Goal: Communication & Community: Answer question/provide support

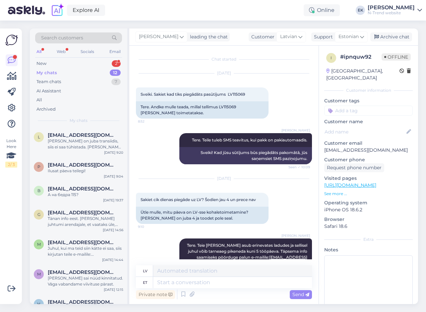
scroll to position [325, 0]
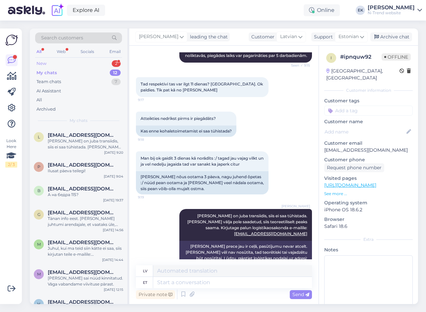
click at [50, 62] on div "New 2" at bounding box center [78, 63] width 87 height 9
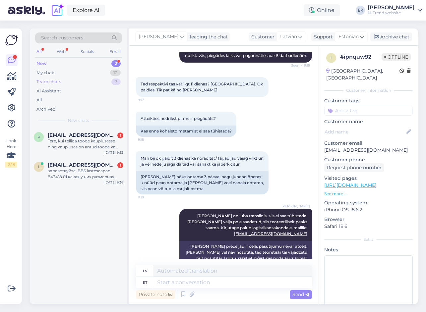
click at [53, 81] on div "Team chats" at bounding box center [48, 82] width 25 height 7
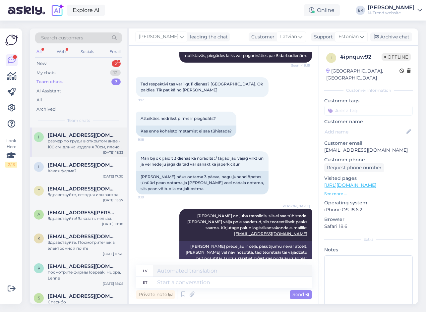
click at [91, 146] on div "размер по груди в открытом виде - 100 см, длина изделия 70см, плечо 12см /XL/." at bounding box center [86, 144] width 76 height 12
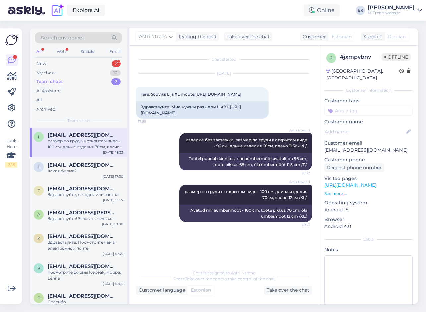
scroll to position [35, 0]
click at [48, 72] on div "My chats" at bounding box center [45, 73] width 19 height 7
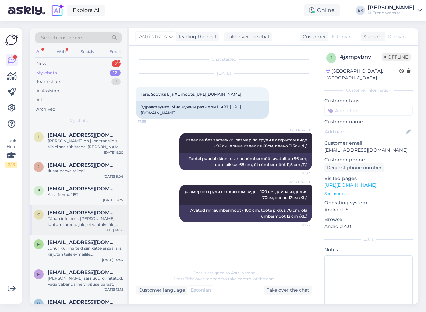
click at [91, 217] on div "Tänan info eest. [PERSON_NAME] juhtumi arendajale, et vaataks üle, milles probl…" at bounding box center [86, 222] width 76 height 12
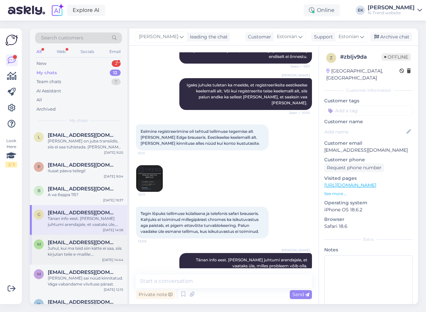
click at [77, 252] on div "Juhul, kui ma teid siin kätte ei saa, siis kirjutan teile e-mailile: [EMAIL_ADD…" at bounding box center [86, 252] width 76 height 12
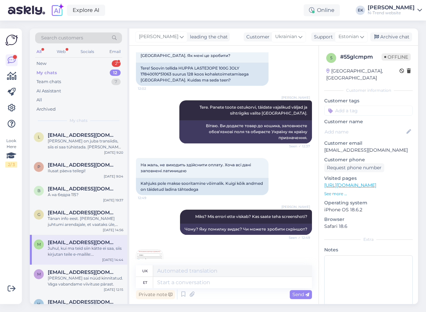
scroll to position [150, 0]
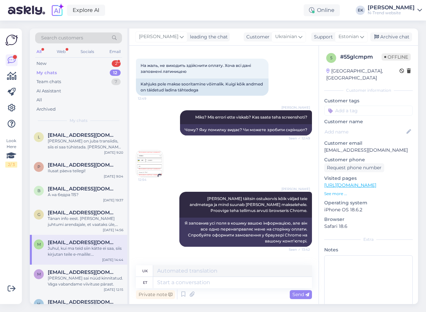
click at [150, 163] on img at bounding box center [149, 164] width 27 height 27
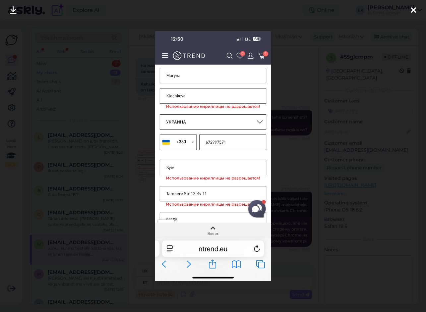
click at [414, 11] on icon at bounding box center [413, 10] width 5 height 9
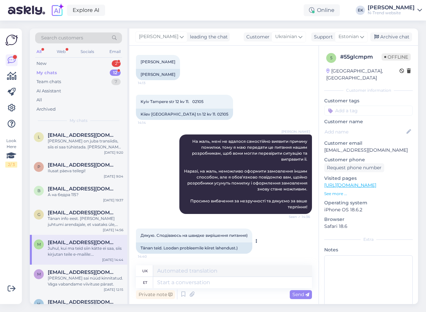
scroll to position [515, 0]
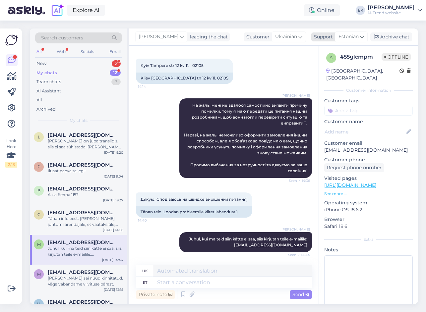
click at [352, 38] on span "Estonian" at bounding box center [349, 36] width 20 height 7
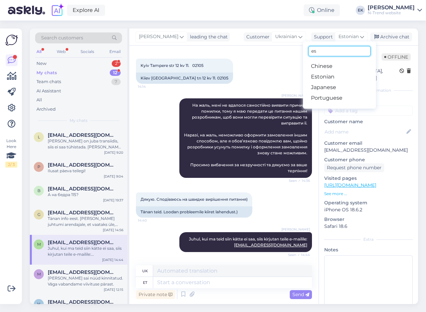
drag, startPoint x: 338, startPoint y: 50, endPoint x: 310, endPoint y: 50, distance: 27.5
click at [310, 50] on input "es" at bounding box center [339, 51] width 62 height 10
type input "ukr"
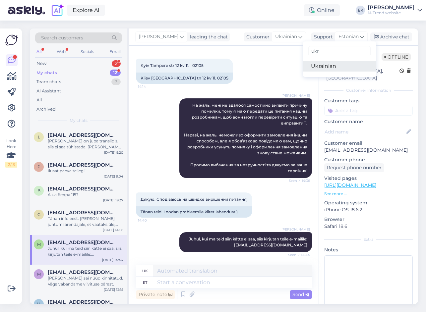
click at [317, 65] on link "Ukrainian" at bounding box center [339, 66] width 73 height 11
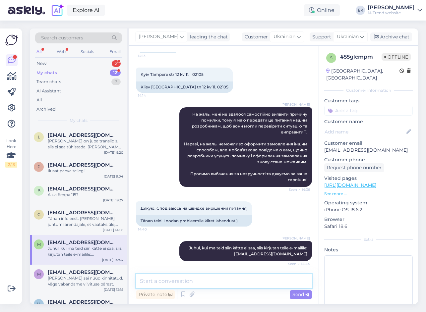
click at [174, 282] on textarea at bounding box center [224, 282] width 176 height 14
paste textarea "Доброго дня! Ми перевірили ситуацію, і, на жаль, наразі не вдалося виявити точн…"
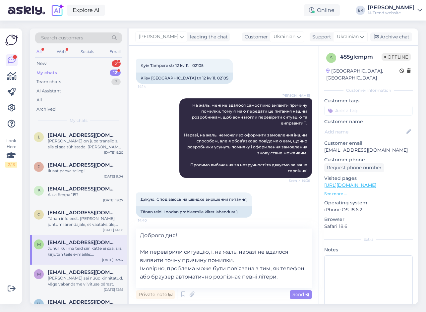
scroll to position [4, 0]
click at [145, 281] on textarea "Доброго дня! Ми перевірили ситуацію, і, на жаль, наразі не вдалося виявити точн…" at bounding box center [224, 259] width 176 height 60
paste textarea "Чи могли б Ви, будь ласка, спробувати ще раз оформити замовлення, використовуюч…"
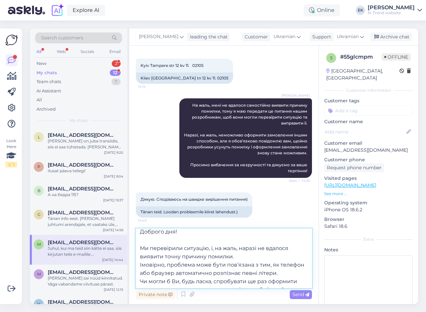
scroll to position [41, 0]
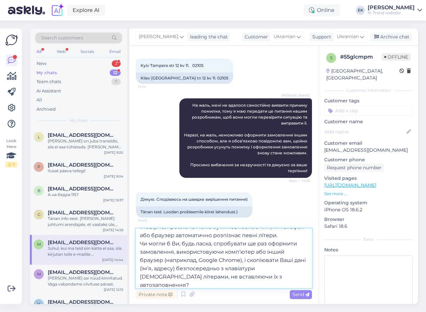
drag, startPoint x: 163, startPoint y: 260, endPoint x: 242, endPoint y: 260, distance: 78.9
click at [242, 260] on textarea "Доброго дня! Ми перевірили ситуацію, і, на жаль, наразі не вдалося виявити точн…" at bounding box center [224, 259] width 176 height 60
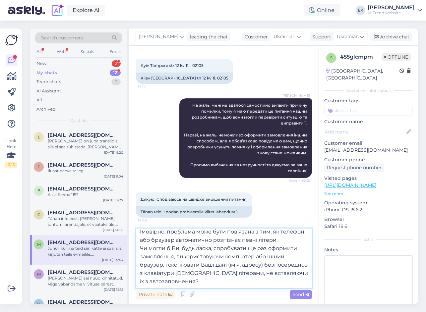
scroll to position [37, 0]
drag, startPoint x: 235, startPoint y: 281, endPoint x: 135, endPoint y: 252, distance: 104.8
click at [135, 252] on div "Chat started [DATE] Вітаю! Хочу замовити HUPPA ДЕТСКАЯ КУРТКА 100G JOLY 1784001…" at bounding box center [223, 175] width 189 height 259
paste textarea "(наприклад, Google Chrome), або відкрити сайт у вікні “інкогніто”? Будь ласка, …"
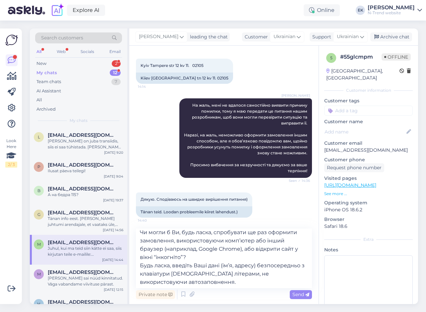
scroll to position [53, 0]
click at [201, 282] on textarea "Доброго дня! Ми перевірили ситуацію, і, на жаль, наразі не вдалося виявити точн…" at bounding box center [224, 259] width 176 height 60
paste textarea "Якщо після цього помилка залишиться, спробуйте, будь ласка, очистити кеш браузе…"
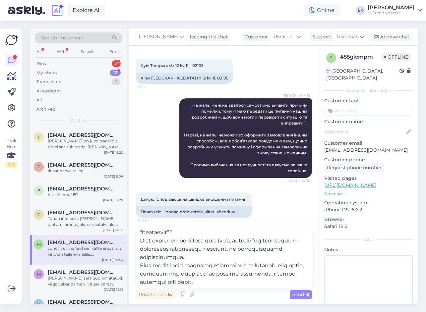
scroll to position [78, 0]
click at [230, 279] on textarea at bounding box center [224, 259] width 176 height 60
drag, startPoint x: 139, startPoint y: 236, endPoint x: 245, endPoint y: 280, distance: 114.7
click at [245, 280] on textarea at bounding box center [224, 259] width 176 height 60
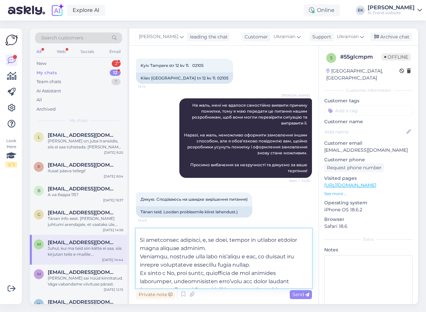
scroll to position [45, 0]
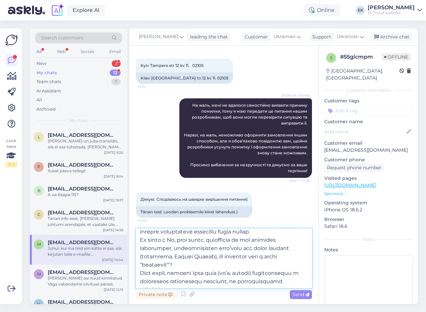
click at [173, 255] on textarea at bounding box center [224, 259] width 176 height 60
drag, startPoint x: 164, startPoint y: 257, endPoint x: 242, endPoint y: 258, distance: 77.6
click at [242, 258] on textarea at bounding box center [224, 259] width 176 height 60
type textarea "Loremip dol! Si ametconsec adipisci, e, se doei, tempor in utlabor etdolor magn…"
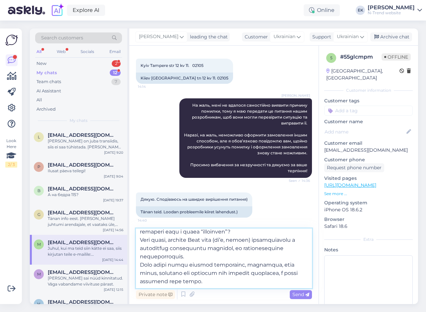
click at [229, 280] on textarea at bounding box center [224, 259] width 176 height 60
click at [301, 294] on span "Send" at bounding box center [300, 295] width 17 height 6
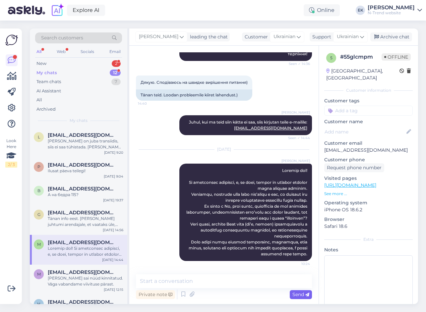
scroll to position [0, 0]
click at [46, 61] on div "New" at bounding box center [41, 63] width 10 height 7
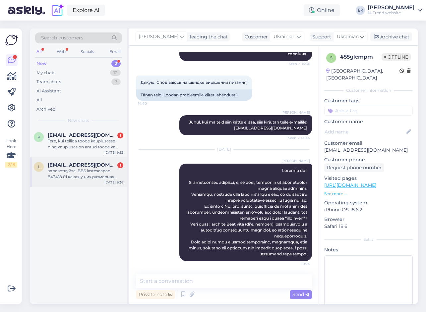
click at [70, 173] on div "здравствуйте, BBS lastesaapad 843418 01 какая у них размерная таблица? не нашла…" at bounding box center [86, 174] width 76 height 12
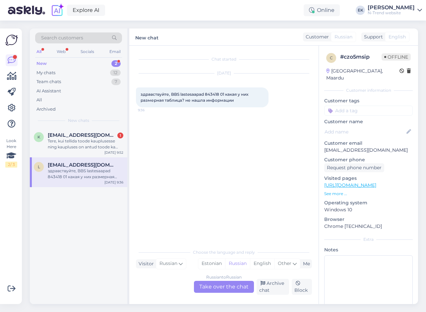
click at [239, 286] on div "Russian to Russian Take over the chat" at bounding box center [224, 287] width 60 height 12
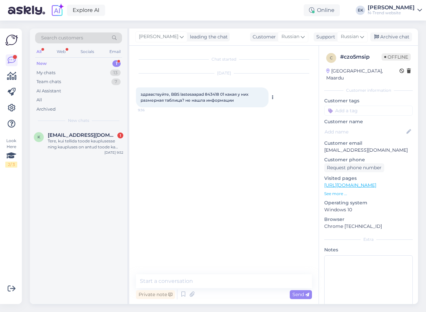
click at [148, 94] on span "здравствуйте, BBS lastesaapad 843418 01 какая у них размерная таблица? не нашла…" at bounding box center [195, 97] width 109 height 11
copy span "здравствуйте"
click at [167, 284] on textarea at bounding box center [224, 282] width 176 height 14
paste textarea "здравствуйте"
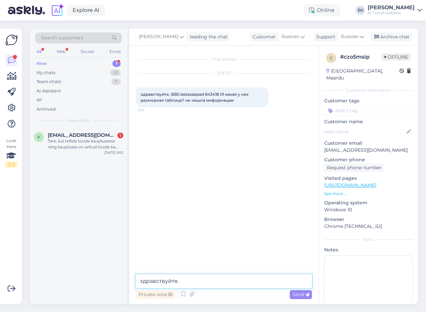
type textarea "здравствуйте."
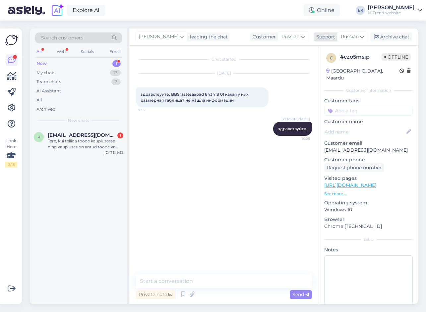
click at [349, 36] on span "Russian" at bounding box center [350, 36] width 18 height 7
drag, startPoint x: 336, startPoint y: 49, endPoint x: 312, endPoint y: 49, distance: 23.5
click at [312, 49] on input "ukr" at bounding box center [341, 51] width 62 height 10
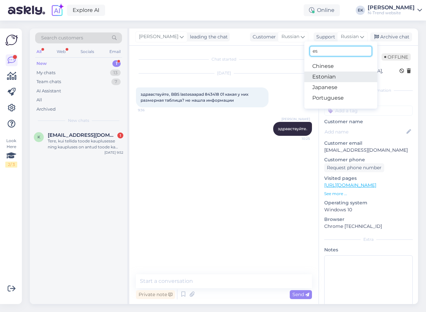
type input "es"
click at [327, 79] on link "Estonian" at bounding box center [340, 77] width 73 height 11
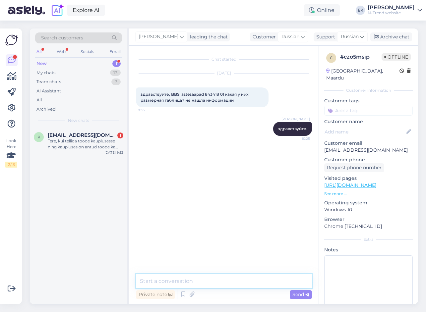
click at [220, 285] on textarea at bounding box center [224, 282] width 176 height 14
type textarea "Mi"
type textarea "Когда"
click at [204, 284] on textarea "Mil" at bounding box center [232, 282] width 159 height 11
type textarea "Milline"
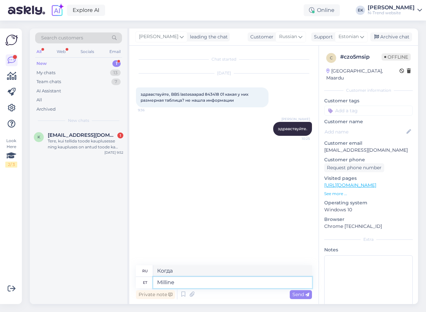
type textarea "Который"
type textarea "Milline suurus"
type textarea "Какой размер?"
type textarea "Milline suurus teid"
type textarea "Какой у вас размер?"
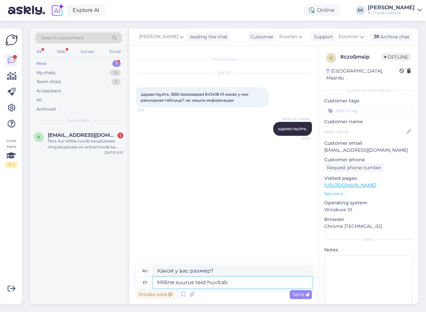
type textarea "Milline suurus teid huvitab?"
type textarea "Какой размер вас интересует?"
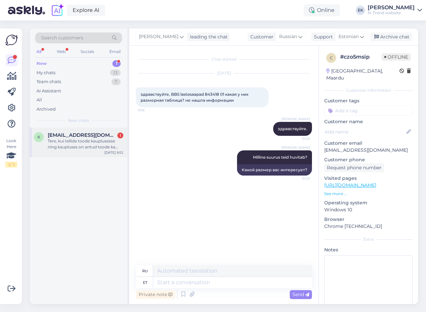
click at [83, 144] on div "Tere, kui tellida toode kauplusesse ning kaupluses on antud toode ka kohapeal s…" at bounding box center [86, 144] width 76 height 12
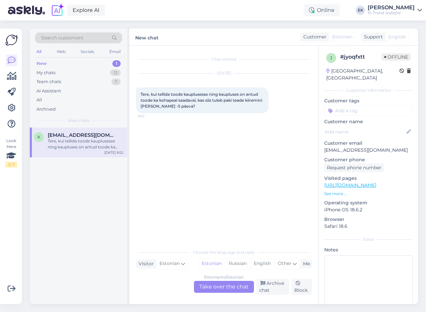
click at [220, 288] on div "Estonian to Estonian Take over the chat" at bounding box center [224, 287] width 60 height 12
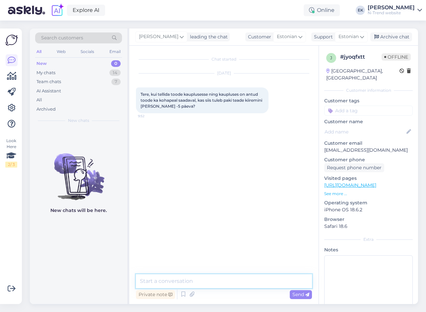
click at [217, 284] on textarea at bounding box center [224, 282] width 176 height 14
type textarea "Tere. Arvatavasti jah, saate selle rutem kätte."
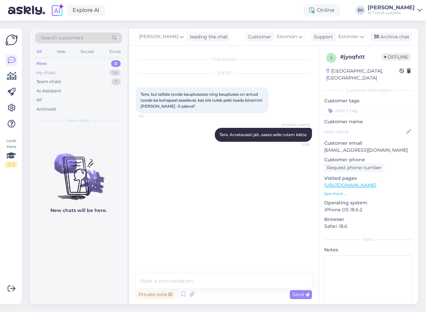
click at [45, 77] on div "My chats 14" at bounding box center [78, 72] width 87 height 9
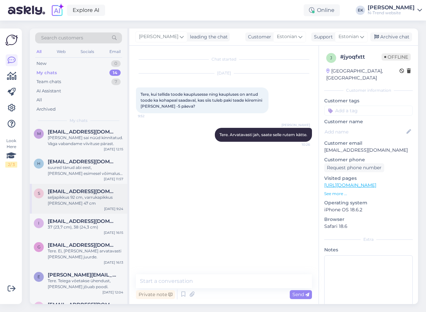
scroll to position [217, 0]
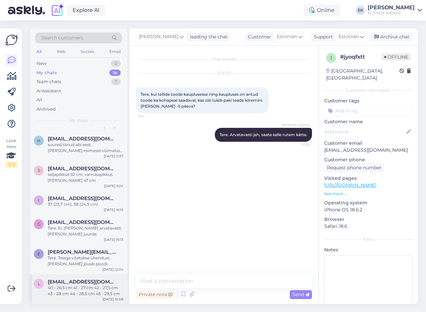
click at [84, 291] on div "40 - 26,5 cm 41 - 27 cm 42 - 27,5 cm 43 - 28 cm 44 - 28,5 cm 45 - 29,5 cm" at bounding box center [86, 291] width 76 height 12
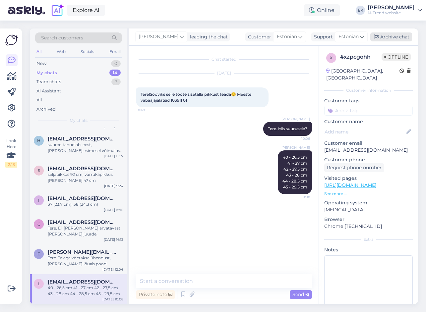
click at [389, 36] on div "Archive chat" at bounding box center [391, 36] width 42 height 9
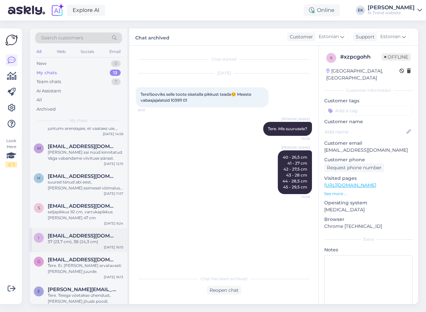
scroll to position [187, 0]
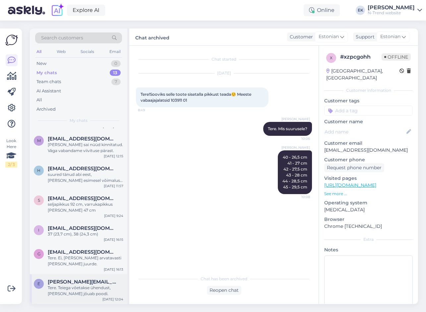
click at [83, 289] on div "Tere. Teiega võetakse ühendust, [PERSON_NAME] jõuab poodi." at bounding box center [86, 291] width 76 height 12
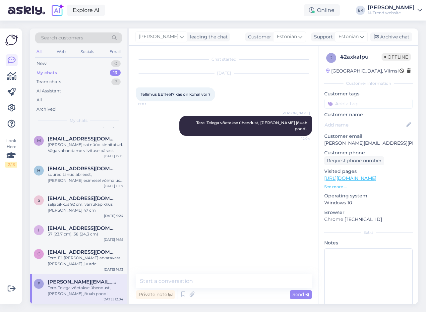
click at [394, 37] on div "Archive chat" at bounding box center [391, 36] width 42 height 9
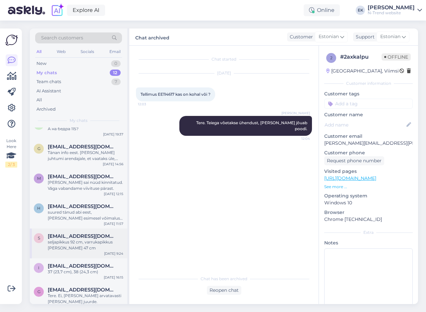
scroll to position [158, 0]
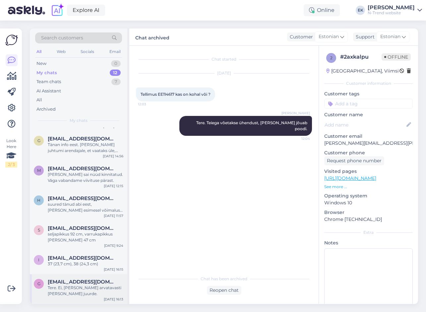
click at [91, 285] on div "Tere. Ei, [PERSON_NAME] arvatavasti [PERSON_NAME] juurde." at bounding box center [86, 291] width 76 height 12
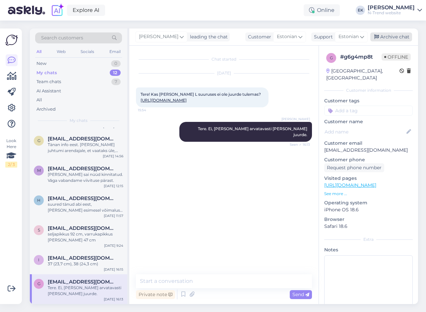
click at [393, 34] on div "Archive chat" at bounding box center [391, 36] width 42 height 9
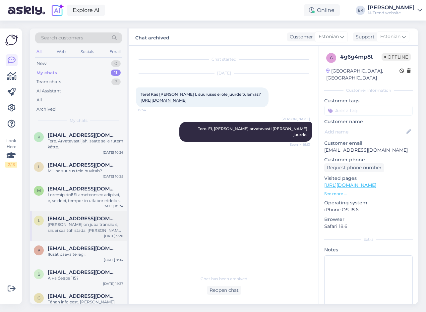
scroll to position [128, 0]
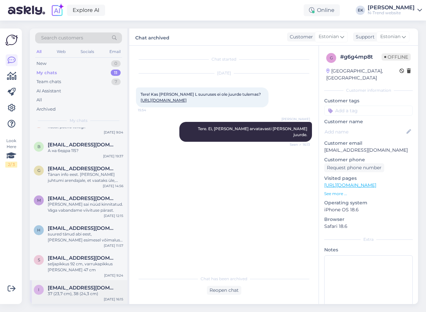
click at [79, 292] on div "37 (23,7 cm), 38 (24,3 cm)" at bounding box center [86, 294] width 76 height 6
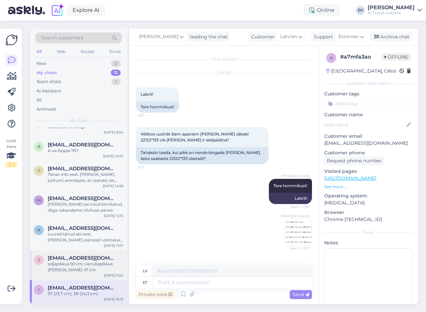
scroll to position [125, 0]
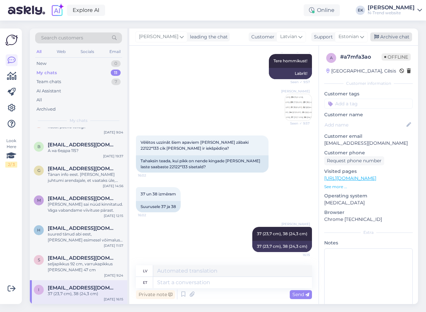
click at [385, 38] on div "Archive chat" at bounding box center [391, 36] width 42 height 9
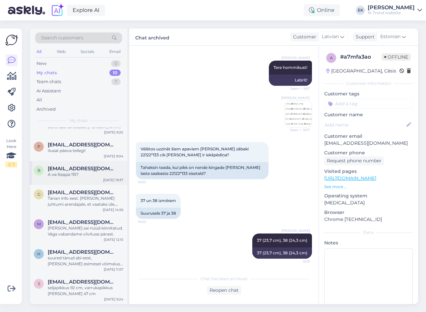
scroll to position [0, 0]
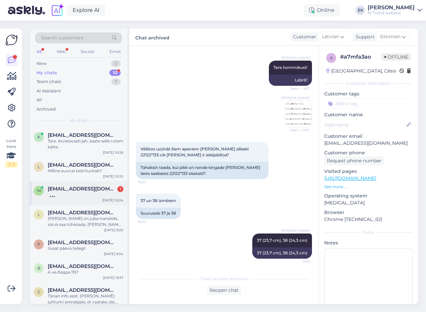
click at [78, 195] on div at bounding box center [86, 195] width 76 height 6
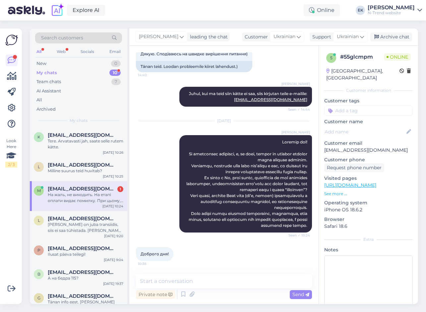
scroll to position [701, 0]
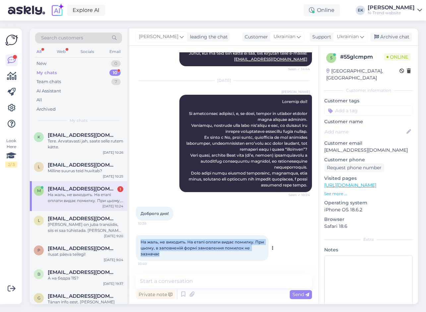
drag, startPoint x: 141, startPoint y: 242, endPoint x: 166, endPoint y: 258, distance: 30.0
click at [166, 258] on div "На жаль, не виходить. На етапі оплати видає помилку. При цьому, в заповненій фо…" at bounding box center [202, 248] width 133 height 26
copy span "На жаль, не виходить. На етапі оплати видає помилку. При цьому, в заповненій фо…"
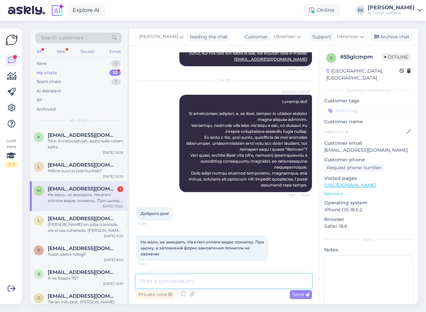
click at [229, 280] on textarea at bounding box center [224, 282] width 176 height 14
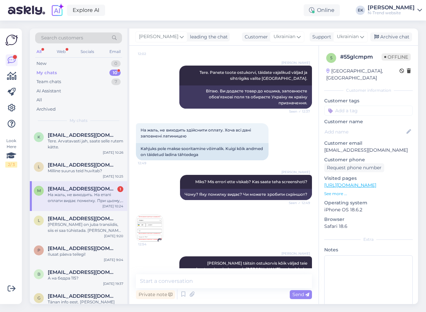
scroll to position [170, 0]
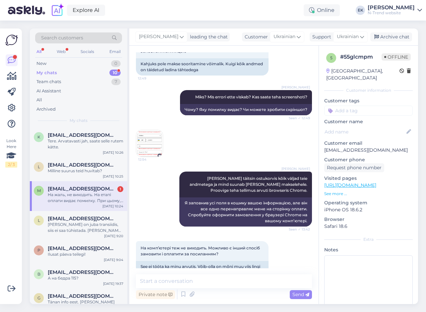
click at [149, 144] on img at bounding box center [149, 143] width 27 height 27
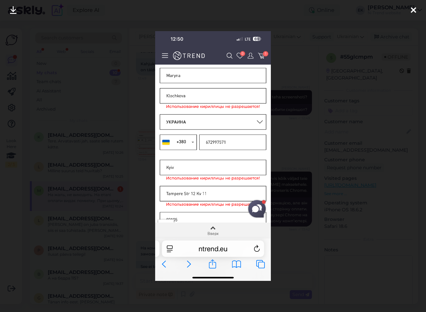
click at [414, 10] on icon at bounding box center [413, 10] width 5 height 9
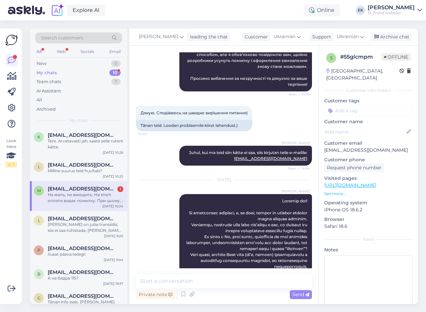
scroll to position [701, 0]
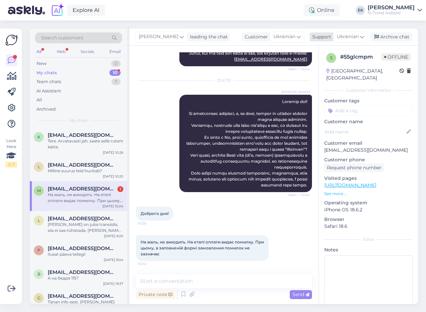
click at [348, 36] on span "Ukrainian" at bounding box center [348, 36] width 22 height 7
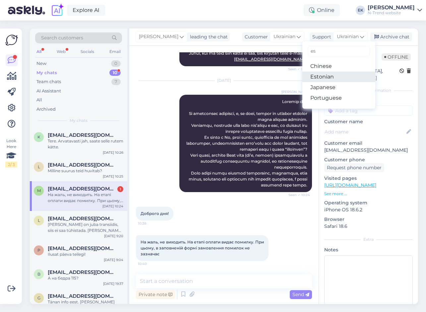
click at [329, 79] on link "Estonian" at bounding box center [338, 77] width 73 height 11
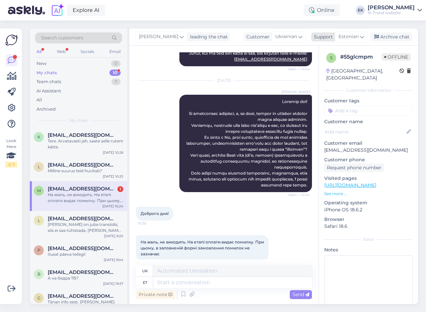
click at [350, 39] on span "Estonian" at bounding box center [349, 36] width 20 height 7
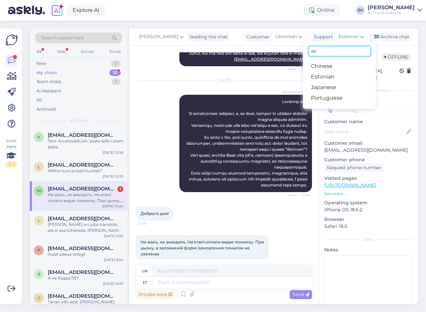
drag, startPoint x: 320, startPoint y: 52, endPoint x: 290, endPoint y: 50, distance: 29.9
click at [290, 50] on div "[PERSON_NAME] leading the chat Customer Ukrainian Support Estonian es Chinese E…" at bounding box center [273, 167] width 289 height 276
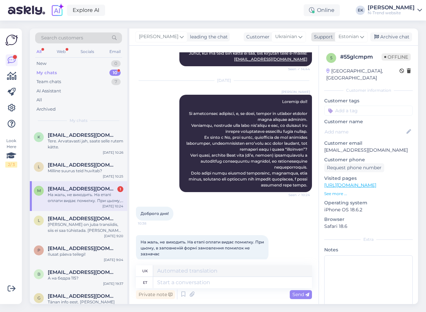
click at [362, 36] on icon at bounding box center [362, 36] width 4 height 7
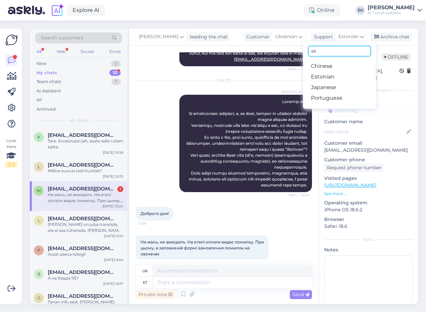
click at [329, 51] on input "es" at bounding box center [339, 51] width 62 height 10
type input "e"
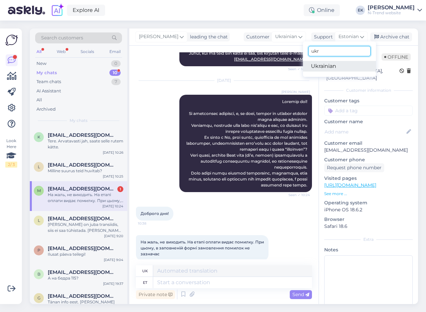
type input "ukr"
click at [327, 66] on link "Ukrainian" at bounding box center [339, 66] width 73 height 11
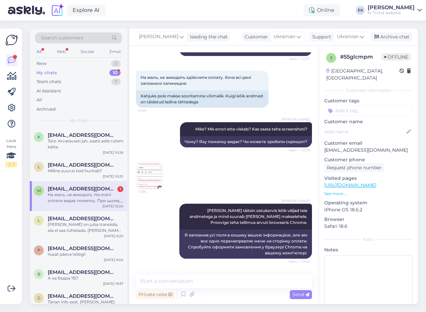
scroll to position [137, 0]
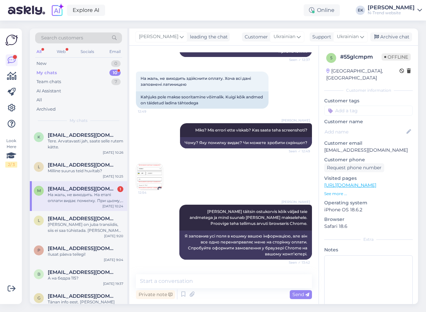
click at [144, 177] on img at bounding box center [149, 176] width 27 height 27
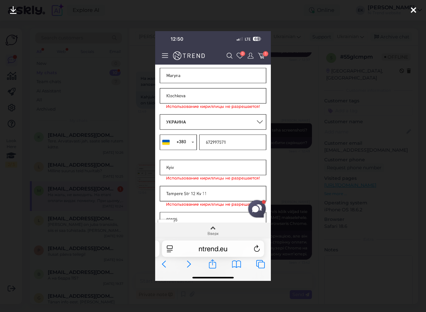
click at [415, 10] on icon at bounding box center [413, 10] width 5 height 9
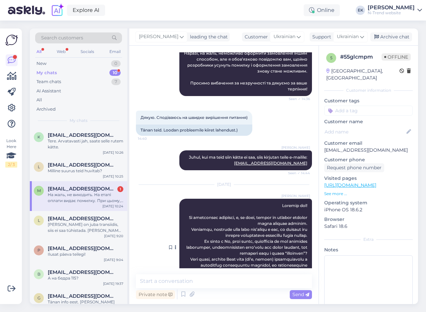
scroll to position [701, 0]
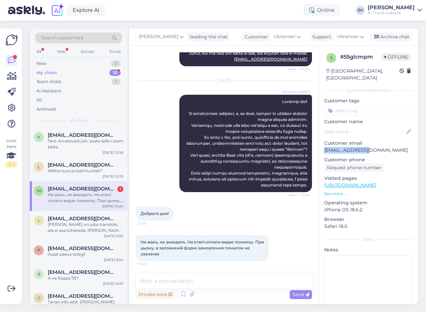
drag, startPoint x: 325, startPoint y: 144, endPoint x: 366, endPoint y: 143, distance: 41.5
click at [366, 147] on p "[EMAIL_ADDRESS][DOMAIN_NAME]" at bounding box center [368, 150] width 89 height 7
copy p "marina_klochkova"
click at [357, 147] on p "[EMAIL_ADDRESS][DOMAIN_NAME]" at bounding box center [368, 150] width 89 height 7
drag, startPoint x: 325, startPoint y: 143, endPoint x: 388, endPoint y: 144, distance: 63.7
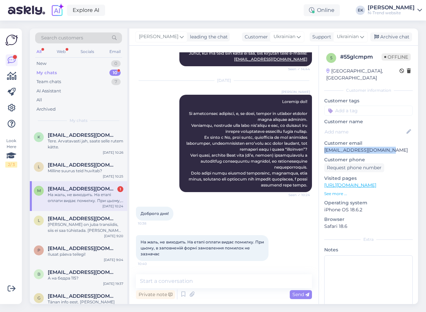
click at [388, 147] on p "[EMAIL_ADDRESS][DOMAIN_NAME]" at bounding box center [368, 150] width 89 height 7
copy p "[EMAIL_ADDRESS][DOMAIN_NAME]"
click at [191, 281] on textarea at bounding box center [224, 282] width 176 height 14
paste textarea "Єдине рішення, яке я наразі бачу, — це створити для вас обліковий запис у нашом…"
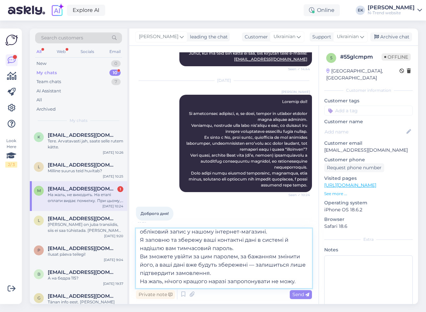
scroll to position [17, 0]
paste textarea "Ваші дані не будуть використовуватися для інших цілей"
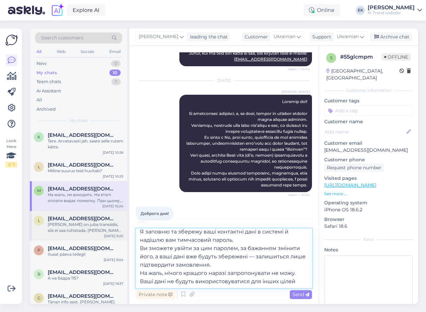
scroll to position [0, 0]
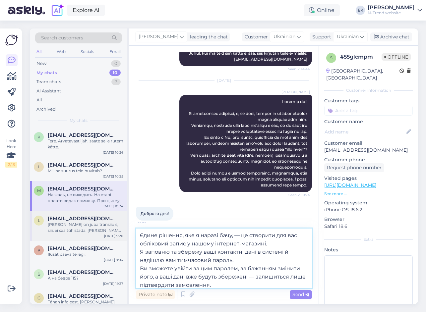
drag, startPoint x: 297, startPoint y: 282, endPoint x: 105, endPoint y: 226, distance: 199.9
click at [105, 226] on div "Search customers All Web Socials Email New 0 My chats 10 Team chats 7 AI Assist…" at bounding box center [224, 167] width 388 height 276
click at [259, 258] on textarea "Єдине рішення, яке я наразі бачу, — це створити для вас обліковий запис у нашом…" at bounding box center [224, 259] width 176 height 60
drag, startPoint x: 233, startPoint y: 264, endPoint x: 132, endPoint y: 221, distance: 110.4
click at [132, 222] on div "Chat started [DATE] Вітаю! Хочу замовити HUPPA ДЕТСКАЯ КУРТКА 100G JOLY 1784001…" at bounding box center [223, 175] width 189 height 259
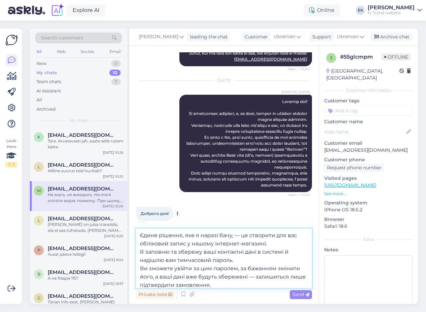
paste textarea "мені ще спадає на думку, — це створити для вас обліковий запис у нашому інтерне…"
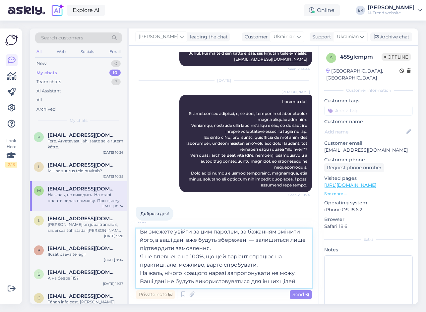
scroll to position [45, 0]
click at [297, 283] on textarea "Єдине рішення, яке мені ще спадає на думку, — це створити для вас обліковий зап…" at bounding box center [224, 259] width 176 height 60
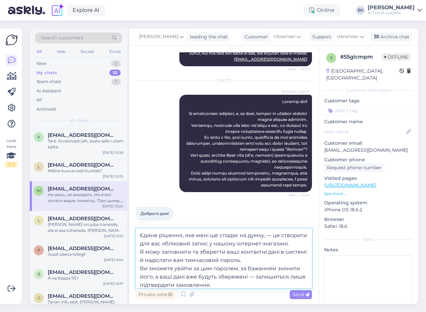
drag, startPoint x: 301, startPoint y: 283, endPoint x: 92, endPoint y: 204, distance: 223.6
click at [92, 204] on div "Search customers All Web Socials Email New 0 My chats 10 Team chats 7 AI Assist…" at bounding box center [224, 167] width 388 height 276
type textarea "Єдине рішення, яке мені ще спадає на думку, — це створити для вас обліковий зап…"
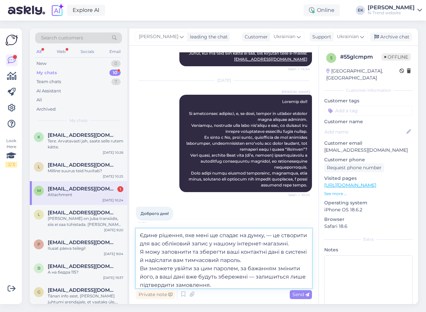
scroll to position [789, 0]
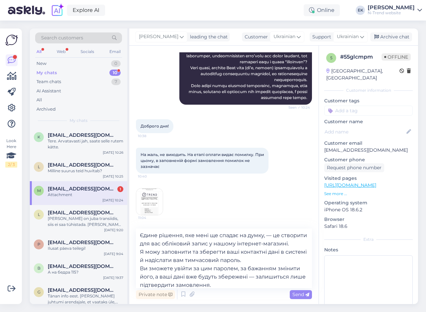
click at [152, 203] on img at bounding box center [149, 202] width 27 height 27
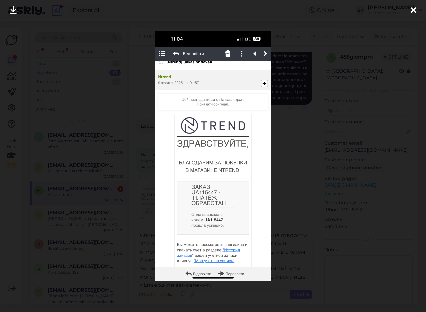
click at [414, 9] on icon at bounding box center [413, 10] width 5 height 9
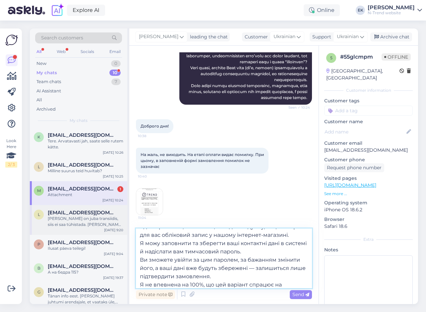
scroll to position [0, 0]
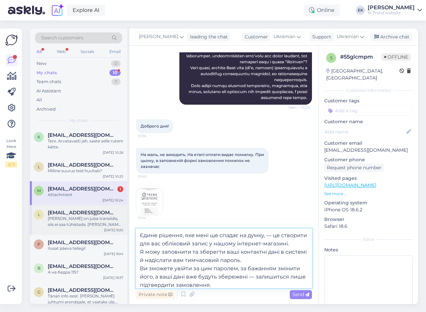
drag, startPoint x: 290, startPoint y: 281, endPoint x: 119, endPoint y: 218, distance: 182.4
click at [119, 218] on div "Search customers All Web Socials Email New 0 My chats 10 Team chats 7 AI Assist…" at bounding box center [224, 167] width 388 height 276
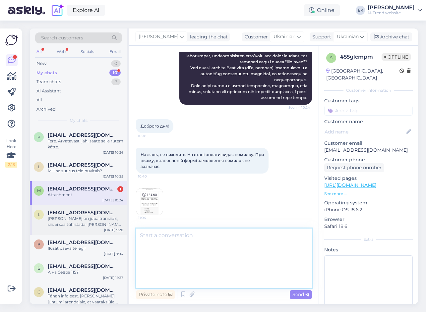
scroll to position [743, 0]
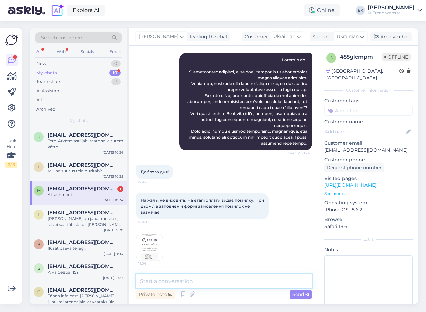
click at [194, 282] on textarea at bounding box center [224, 282] width 176 height 14
paste textarea "Чудово!"
type textarea "Чудово! :)"
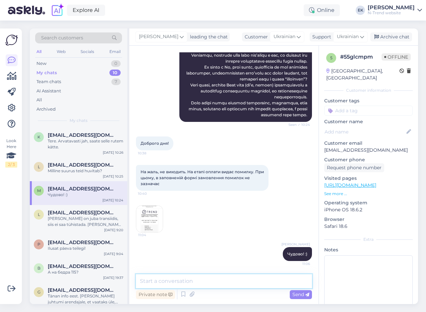
click at [245, 284] on textarea at bounding box center [224, 282] width 176 height 14
paste textarea "Як вам нарешті вдалося?"
type textarea "Як вам нарешті вдалося?"
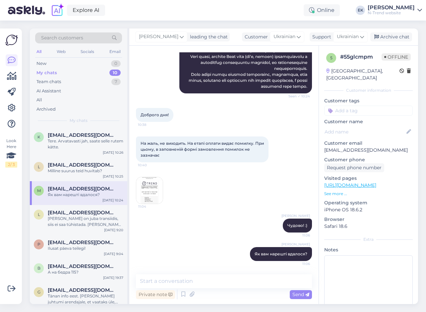
click at [152, 185] on img at bounding box center [149, 190] width 27 height 27
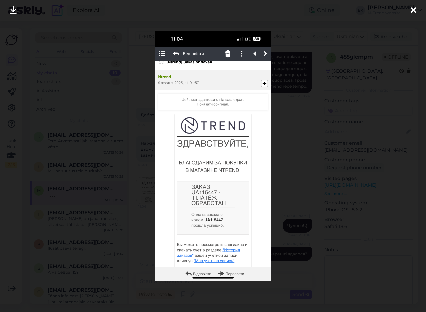
click at [412, 8] on icon at bounding box center [413, 10] width 5 height 9
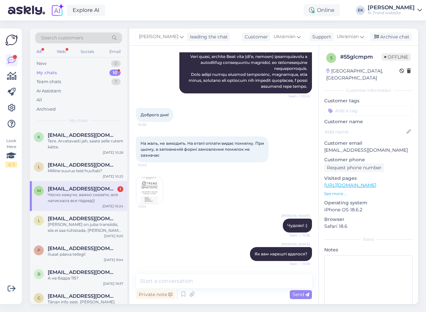
scroll to position [828, 0]
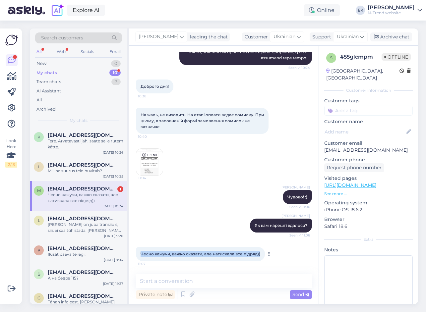
drag, startPoint x: 141, startPoint y: 254, endPoint x: 261, endPoint y: 254, distance: 120.4
click at [261, 254] on div "Чесно кажучи, важко сказати, але натискала все підряд)) 11:07" at bounding box center [200, 254] width 129 height 14
copy span "Чесно кажучи, важко сказати, але натискала все підряд))"
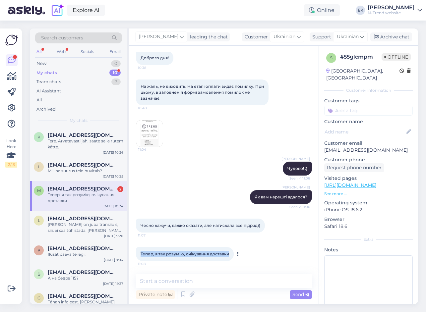
drag, startPoint x: 141, startPoint y: 255, endPoint x: 233, endPoint y: 255, distance: 92.2
click at [233, 255] on div "Тепер, я так розумію, очікування доставки 11:08" at bounding box center [185, 254] width 98 height 14
copy span "Тепер, я так розумію, очікування доставки"
click at [237, 285] on textarea at bounding box center [224, 282] width 176 height 14
paste textarea "Так, замовлення та оплату було отримано належним чином."
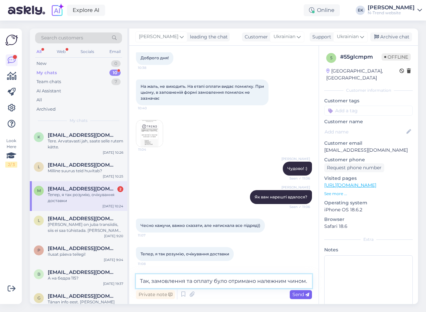
type textarea "Так, замовлення та оплату було отримано належним чином."
click at [297, 294] on span "Send" at bounding box center [300, 295] width 17 height 6
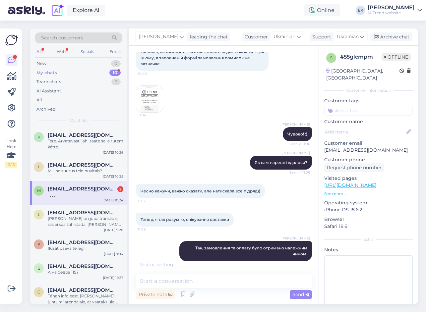
scroll to position [920, 0]
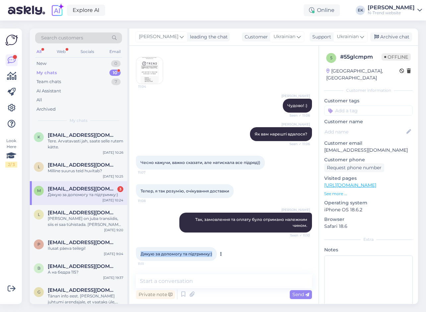
drag, startPoint x: 141, startPoint y: 254, endPoint x: 213, endPoint y: 253, distance: 72.3
click at [213, 253] on div "Дякую за допомогу та підтримку:) 11:11" at bounding box center [176, 254] width 81 height 14
copy span "Дякую за допомогу та підтримку:)"
click at [226, 283] on textarea at bounding box center [224, 282] width 176 height 14
paste textarea "Дякую за ваше терпіння :)"
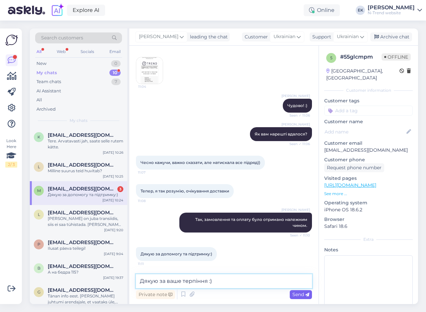
type textarea "Дякую за ваше терпіння :)"
click at [295, 296] on span "Send" at bounding box center [300, 295] width 17 height 6
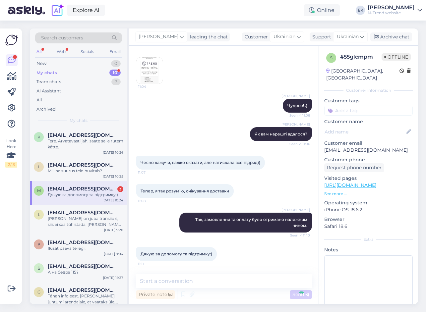
scroll to position [948, 0]
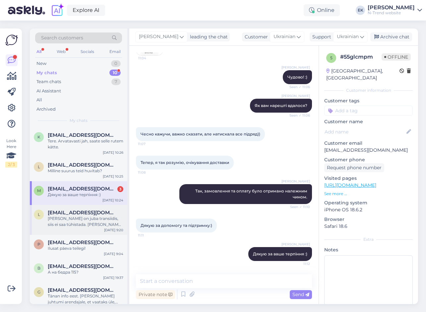
click at [69, 224] on div "[PERSON_NAME] on juba transiidis, siis ei saa tühistada. [PERSON_NAME] välja po…" at bounding box center [86, 222] width 76 height 12
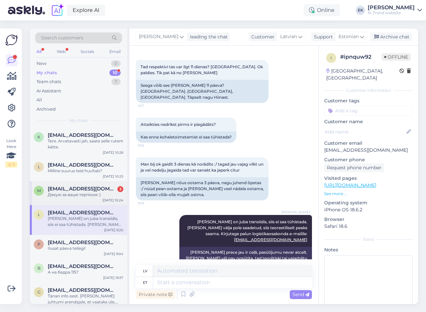
click at [74, 190] on span "[EMAIL_ADDRESS][DOMAIN_NAME]" at bounding box center [82, 189] width 69 height 6
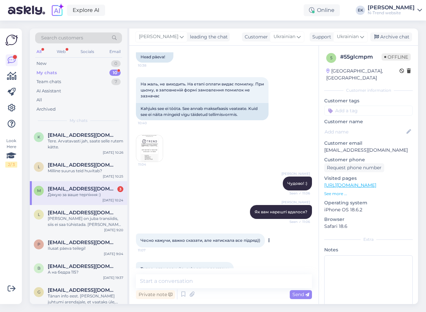
scroll to position [977, 0]
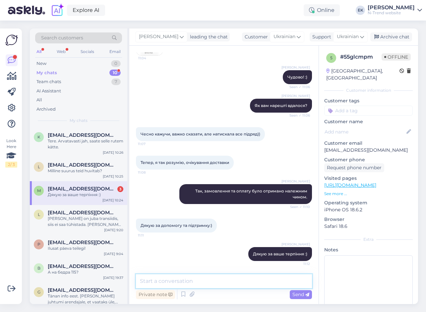
click at [213, 283] on textarea at bounding box center [224, 282] width 176 height 14
click at [79, 161] on div "l [EMAIL_ADDRESS][DOMAIN_NAME] Milline suurus teid huvitab? [DATE] 10:25" at bounding box center [78, 170] width 97 height 24
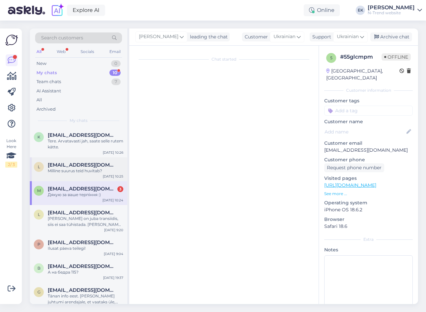
scroll to position [0, 0]
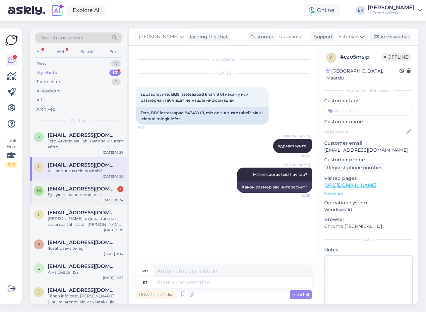
click at [79, 192] on div "Дякую за ваше терпіння :)" at bounding box center [86, 195] width 76 height 6
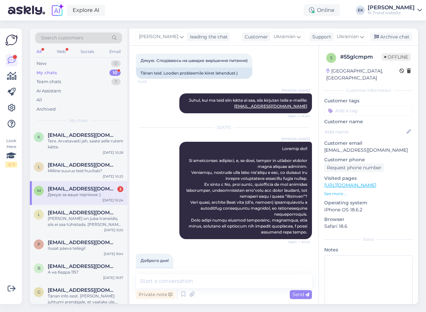
scroll to position [656, 0]
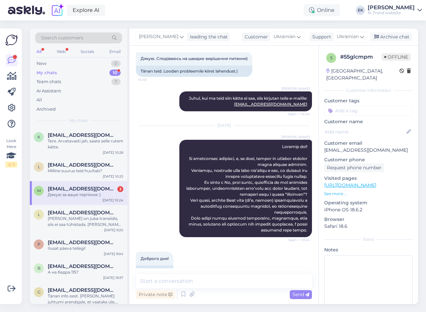
click at [104, 192] on span "[EMAIL_ADDRESS][DOMAIN_NAME]" at bounding box center [82, 189] width 69 height 6
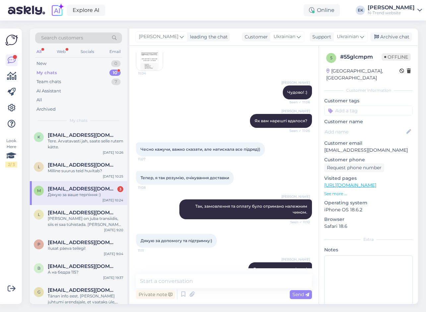
scroll to position [977, 0]
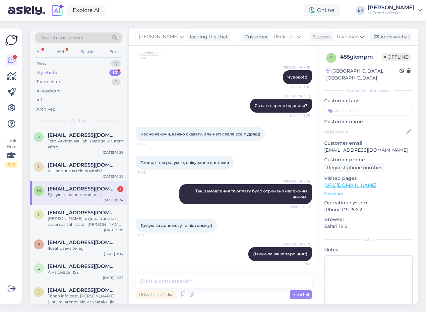
click at [58, 190] on span "[EMAIL_ADDRESS][DOMAIN_NAME]" at bounding box center [82, 189] width 69 height 6
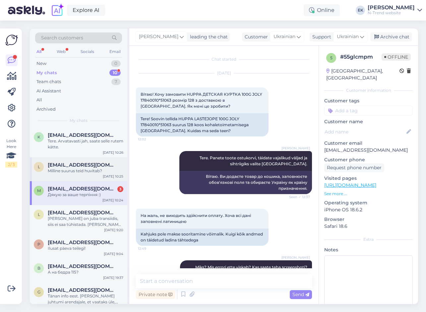
click at [71, 167] on span "[EMAIL_ADDRESS][DOMAIN_NAME]" at bounding box center [82, 165] width 69 height 6
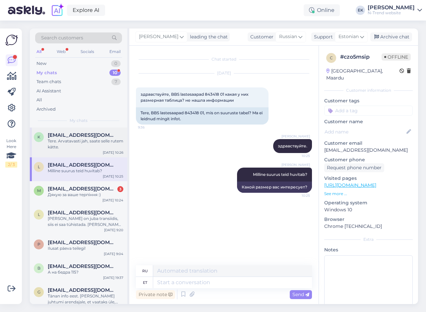
click at [86, 135] on span "[EMAIL_ADDRESS][DOMAIN_NAME]" at bounding box center [82, 135] width 69 height 6
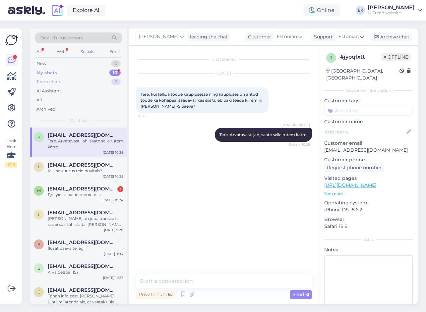
click at [61, 79] on div "Team chats 7" at bounding box center [78, 81] width 87 height 9
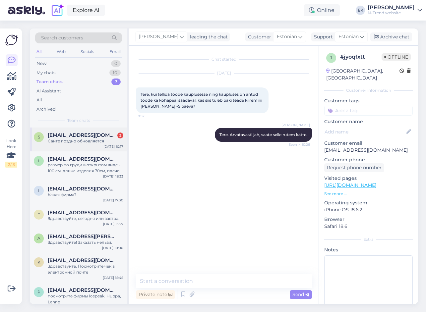
click at [81, 142] on div "Сайте поздно обновляется" at bounding box center [86, 141] width 76 height 6
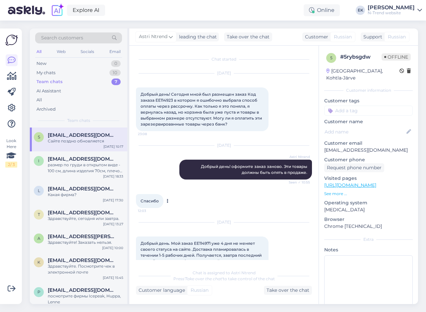
scroll to position [44, 0]
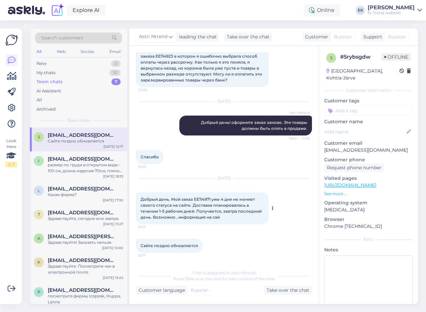
click at [202, 199] on span "Добрый день. Мой заказ EE114971 уже 4 дня не меняет своего статуса на сайте. До…" at bounding box center [202, 208] width 122 height 23
copy span "EE114971"
click at [276, 289] on div "Take over the chat" at bounding box center [288, 290] width 48 height 9
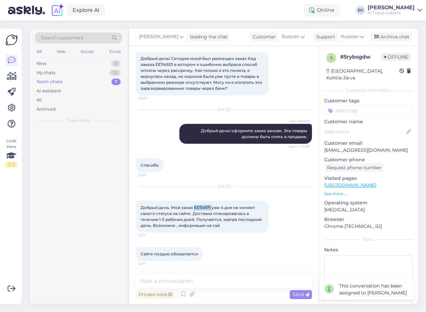
scroll to position [36, 0]
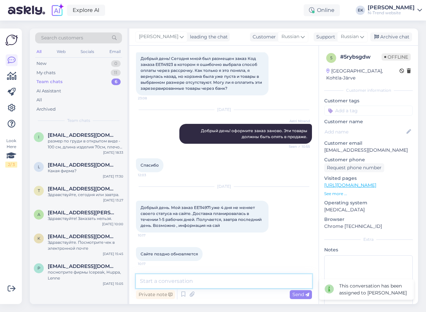
click at [203, 279] on textarea at bounding box center [224, 282] width 176 height 14
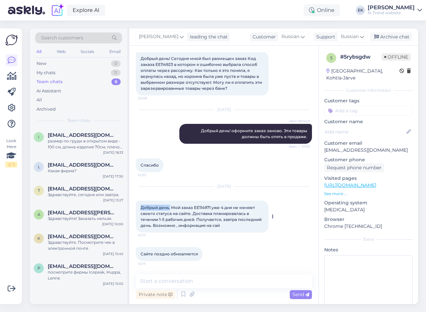
drag, startPoint x: 141, startPoint y: 208, endPoint x: 169, endPoint y: 208, distance: 28.5
click at [169, 208] on span "Добрый день. Мой заказ EE114971 уже 4 дня не меняет своего статуса на сайте. До…" at bounding box center [202, 216] width 122 height 23
copy span "Добрый день."
click at [170, 283] on textarea at bounding box center [224, 282] width 176 height 14
paste textarea "Добрый день."
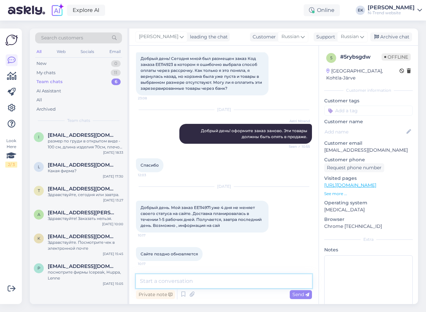
type textarea "Добрый день."
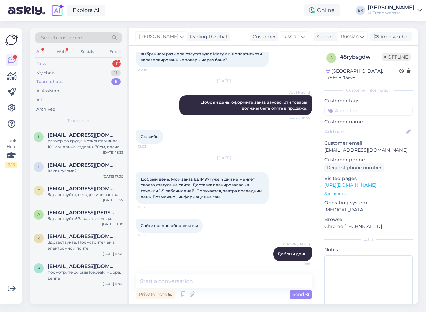
click at [47, 64] on div "New 1" at bounding box center [78, 63] width 87 height 9
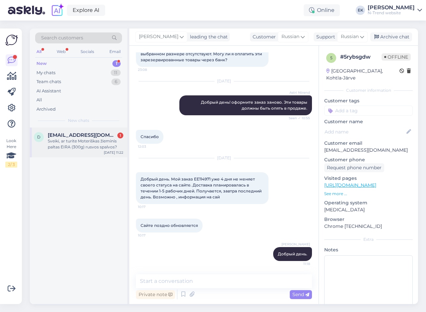
click at [79, 141] on div "Sveiki, ar turite Moteriškas žieminis paltas EIRA (300g) rusvos spalvos?" at bounding box center [86, 144] width 76 height 12
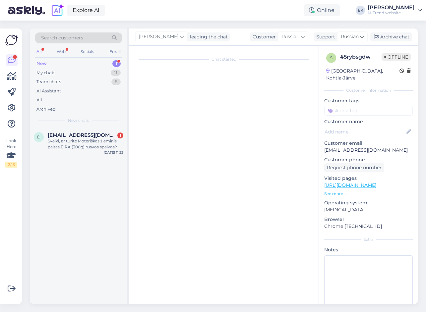
scroll to position [0, 0]
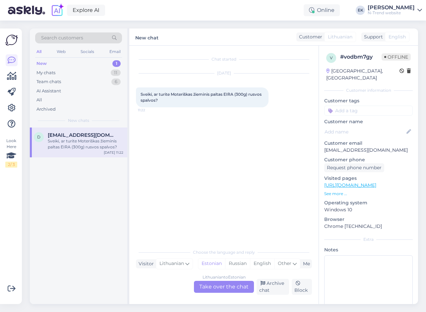
click at [214, 285] on div "Lithuanian to Estonian Take over the chat" at bounding box center [224, 287] width 60 height 12
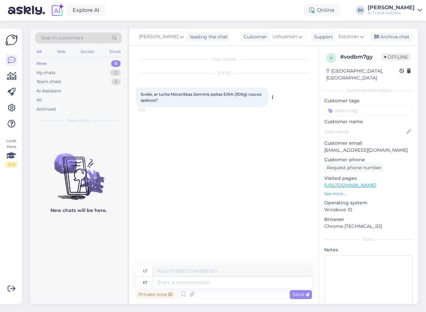
click at [159, 100] on div "Sveiki, ar turite Moteriškas žieminis paltas EIRA (300g) rusvos spalvos? 11:22" at bounding box center [202, 98] width 133 height 20
drag, startPoint x: 158, startPoint y: 100, endPoint x: 129, endPoint y: 95, distance: 29.0
click at [129, 95] on div "Chat started [DATE] Sveiki, ar turite Moteriškas žieminis paltas EIRA (300g) ru…" at bounding box center [223, 175] width 189 height 259
click at [207, 285] on textarea at bounding box center [232, 282] width 159 height 11
type textarea "Tere."
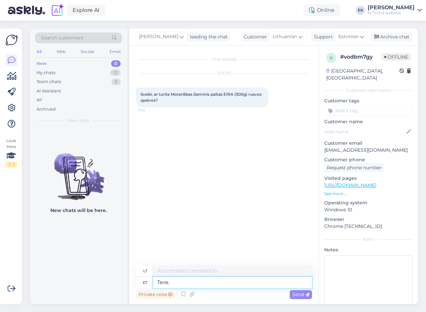
type textarea "Sveiki."
type textarea "Tere. Ei ol"
type textarea "Sveiki. Ne."
type textarea "Tere. Ei ole."
click at [298, 293] on span "Send" at bounding box center [300, 295] width 17 height 6
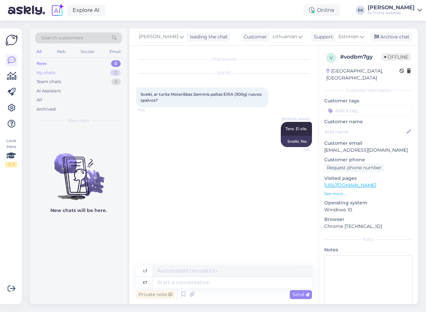
click at [51, 73] on div "My chats" at bounding box center [45, 73] width 19 height 7
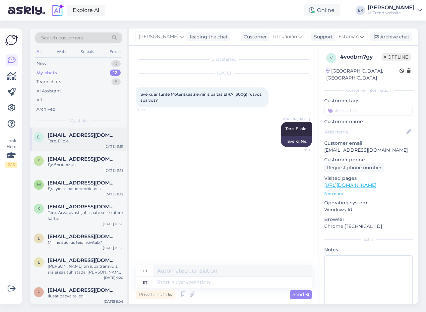
click at [67, 136] on span "[EMAIL_ADDRESS][DOMAIN_NAME]" at bounding box center [82, 135] width 69 height 6
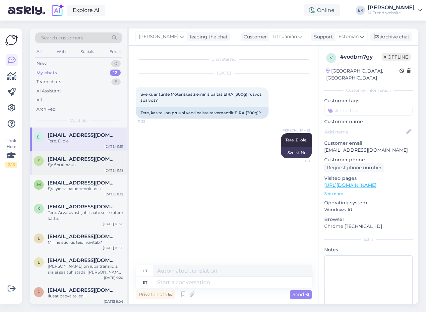
click at [69, 158] on span "[EMAIL_ADDRESS][DOMAIN_NAME]" at bounding box center [82, 159] width 69 height 6
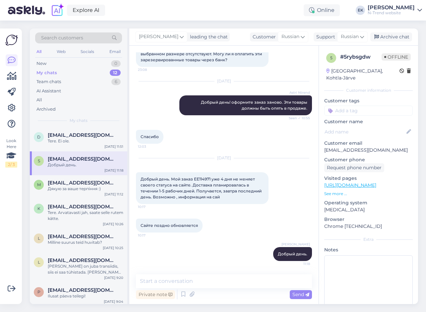
click at [58, 9] on img at bounding box center [57, 10] width 14 height 14
drag, startPoint x: 199, startPoint y: 179, endPoint x: 210, endPoint y: 178, distance: 11.6
click at [210, 178] on span "Добрый день. Мой заказ EE114971 уже 4 дня не меняет своего статуса на сайте. До…" at bounding box center [202, 188] width 122 height 23
drag, startPoint x: 210, startPoint y: 178, endPoint x: 203, endPoint y: 179, distance: 7.7
click at [290, 206] on div "[DATE] Добрый день. Мой заказ EE114971 уже 4 дня не меняет своего статуса на са…" at bounding box center [224, 181] width 176 height 60
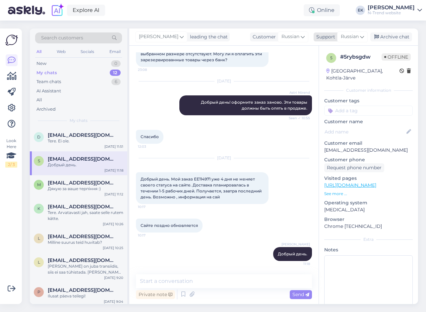
click at [350, 38] on span "Russian" at bounding box center [350, 36] width 18 height 7
drag, startPoint x: 336, startPoint y: 53, endPoint x: 303, endPoint y: 51, distance: 32.5
click at [303, 51] on div "[PERSON_NAME] leading the chat Customer Russian Support Russian ukr Ukrainian A…" at bounding box center [273, 167] width 289 height 276
click at [351, 36] on span "Russian" at bounding box center [350, 36] width 18 height 7
click at [350, 50] on input "ukr" at bounding box center [341, 51] width 62 height 10
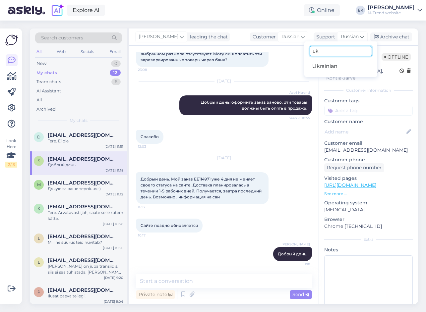
type input "u"
type input "est"
click at [344, 70] on link "Estonian" at bounding box center [340, 66] width 73 height 11
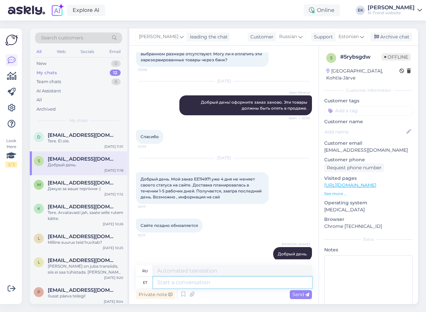
click at [219, 283] on textarea at bounding box center [232, 282] width 159 height 11
type textarea "Täpse"
type textarea "Точный"
type textarea "Täpse vastuse s"
type textarea "Для точного ответа"
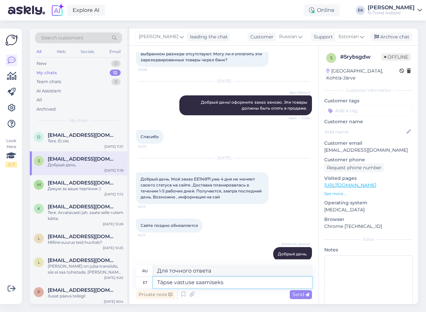
type textarea "Täpse vastuse saamiseks"
type textarea "Чтобы получить точный ответ"
type textarea "Täpse vastuse saamiseks pöördu"
type textarea "Для точного ответа, пожалуйста, свяжитесь с"
type textarea "Täpse vastuse saamiseks pöörduge palun meie"
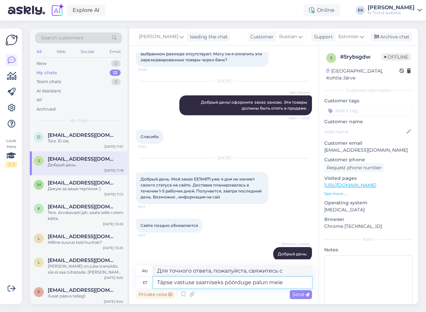
type textarea "Для получения точного ответа свяжитесь с нами."
type textarea "Täpse vastuse saamiseks pöörduge palun meie logisti"
type textarea "Для точного ответа обратитесь к нашему журналу."
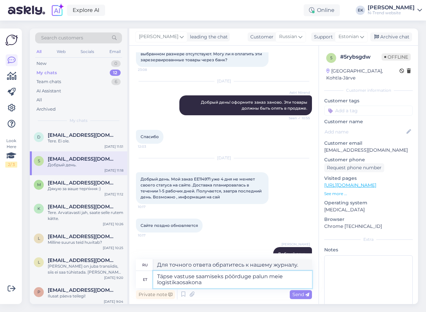
type textarea "Täpse vastuse saamiseks pöörduge palun meie logistikaosakona"
type textarea "Для получения точного ответа свяжитесь с нашим отделом логистики."
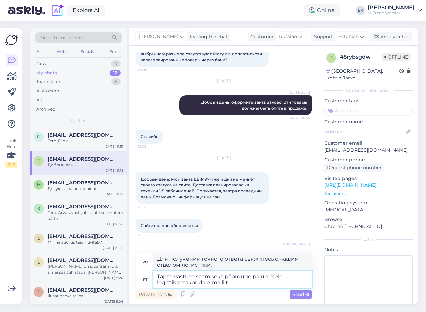
type textarea "Täpse vastuse saamiseks pöörduge palun meie logistikaosakonda e-maili te"
type textarea "Для получения точного ответа свяжитесь с нашим отделом логистики по электронной…"
type textarea "Täpse vastuse saamiseks pöörduge palun meie logistikaosakonda e-[PERSON_NAME]:"
type textarea "Для получения точного ответа свяжитесь с нашим отделом логистики по электронной…"
type textarea "Täpse vastuse saamiseks pöörduge palun meie logistikaosakonda e-[PERSON_NAME]: …"
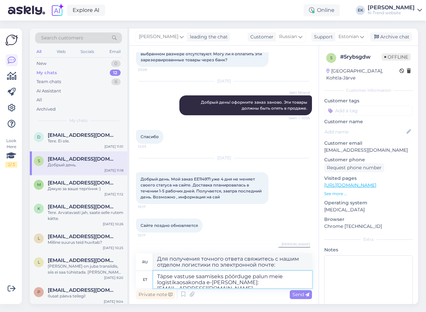
type textarea "Для получения точного ответа свяжитесь с нашим отделом логистики по электронной…"
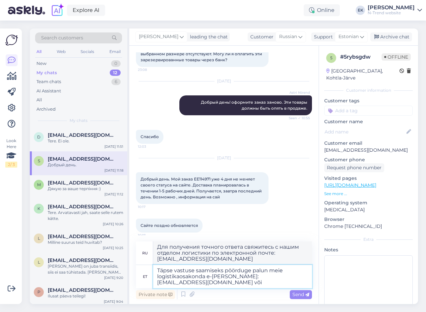
type textarea "Täpse vastuse saamiseks pöörduge palun meie logistikaosakonda e-[PERSON_NAME]: …"
type textarea "Для получения точного ответа свяжитесь с нашим отделом логистики по электронной…"
type textarea "Täpse vastuse saamiseks pöörduge palun meie logistikaosakonda e-[PERSON_NAME]: …"
type textarea "Для получения точного ответа свяжитесь с нашим отделом логистики по электронной…"
type textarea "Täpse vastuse saamiseks pöörduge palun meie logistikaosakonda e-[PERSON_NAME]: …"
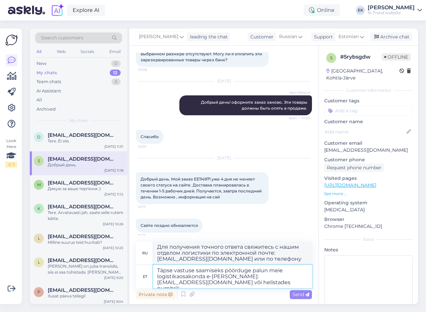
type textarea "Для получения точного ответа свяжитесь с нашим отделом логистики по электронной…"
click at [230, 282] on textarea "Täpse vastuse saamiseks pöörduge palun meie logistikaosakonda e-[PERSON_NAME]: …" at bounding box center [232, 276] width 159 height 23
paste textarea "[PHONE_NUMBER]"
type textarea "Täpse vastuse saamiseks pöörduge palun meie logistikaosakonda e-[PERSON_NAME]: …"
type textarea "Для получения точного ответа свяжитесь с нашим отделом логистики по электронной…"
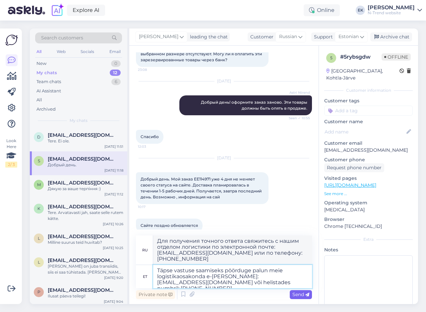
type textarea "Täpse vastuse saamiseks pöörduge palun meie logistikaosakonda e-[PERSON_NAME]: …"
click at [299, 294] on span "Send" at bounding box center [300, 295] width 17 height 6
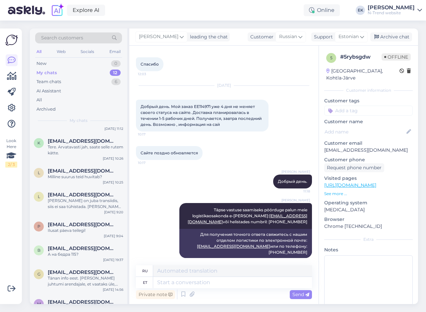
scroll to position [0, 0]
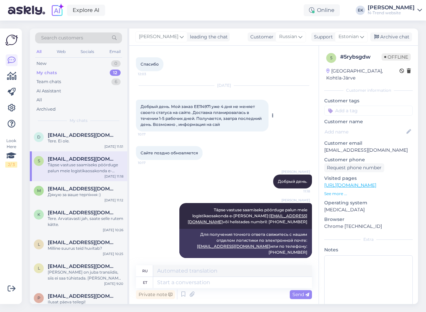
click at [202, 106] on span "Добрый день. Мой заказ EE114971 уже 4 дня не меняет своего статуса на сайте. До…" at bounding box center [202, 115] width 122 height 23
click at [199, 283] on textarea at bounding box center [232, 282] width 159 height 11
type textarea "Tä"
type textarea "Т"
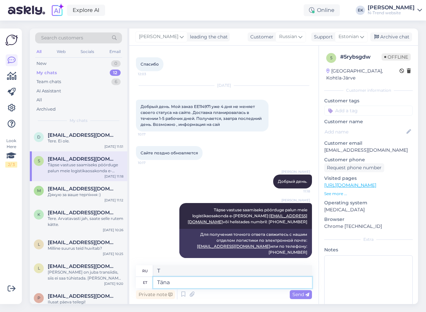
type textarea "Täna"
type textarea "Сегодня"
type textarea "[PERSON_NAME]"
type textarea "Сегодняшнее шоу"
click at [175, 229] on icon at bounding box center [176, 231] width 2 height 4
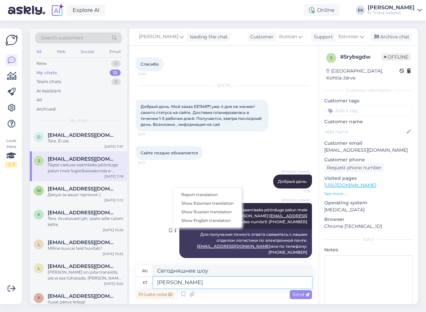
click at [201, 283] on textarea "[PERSON_NAME]" at bounding box center [232, 282] width 159 height 11
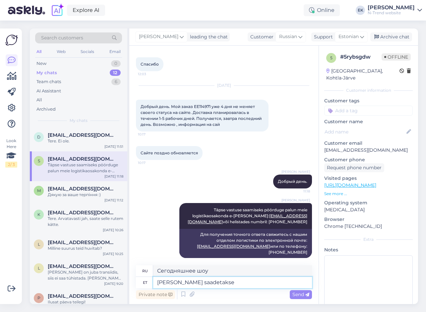
type textarea "[PERSON_NAME] saadetakse"
type textarea "Доставка сегодня"
type textarea "[PERSON_NAME] saadetakse välja"
type textarea "Будет отправлено сегодня."
type textarea "[PERSON_NAME] saadetakse välja teie"
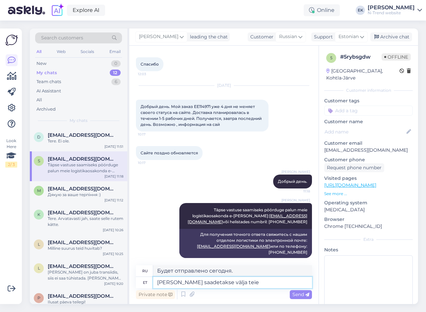
type textarea "Ваш будет отправлен сегодня."
type textarea "[PERSON_NAME] saadetakse välja teie pakk"
type textarea "Ваша посылка будет отправлена ​​сегодня."
click at [157, 283] on textarea "[PERSON_NAME] saadetakse välja teie pakk" at bounding box center [232, 282] width 159 height 11
type textarea "Helistasin [PERSON_NAME] saadetakse välja teie pakk"
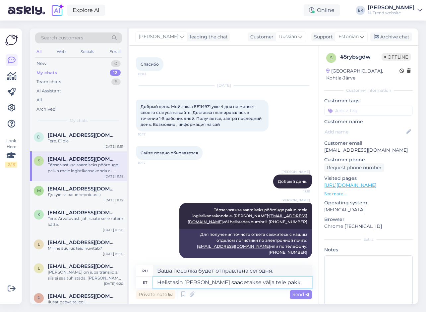
type textarea "Я звонил. Ваша посылка будет отправлена ​​сегодня."
type textarea "Helistasin logisTäna saadetakse välja teie pakk"
type textarea "Я позвонил в Logisyt. Ваша посылка будет отправлена ​​сегодня."
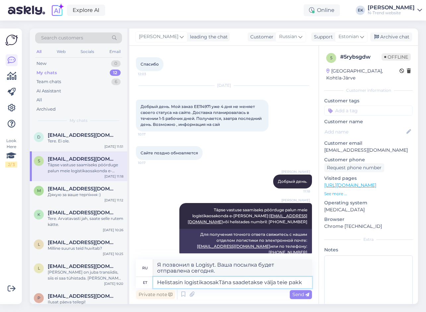
type textarea "Helistasin logistikaosakoTäna saadetakse välja teie pakk"
type textarea "Я позвонил в отдел логистики. Ваша посылка будет отправлена ​​сегодня."
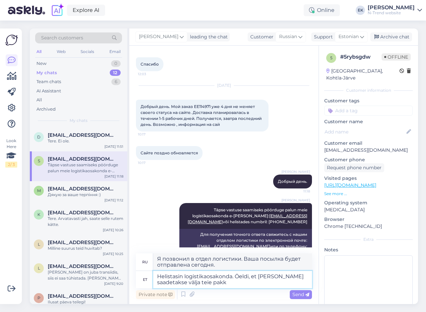
type textarea "Helistasin logistikaosakonda. Öeldi, et [PERSON_NAME] saadetakse välja teie pakk"
type textarea "Я позвонил в отдел логистики. Они сказали, что ваша посылка будет отправлена ​​…"
click at [200, 282] on textarea "Helistasin logistikaosakonda. Öeldi, et [PERSON_NAME] saadetakse välja teie pakk" at bounding box center [232, 279] width 159 height 17
type textarea "Helistasin logistikaosakonda. Öeldi, et [PERSON_NAME] saadetakse välja teie pak…"
click at [299, 293] on span "Send" at bounding box center [300, 295] width 17 height 6
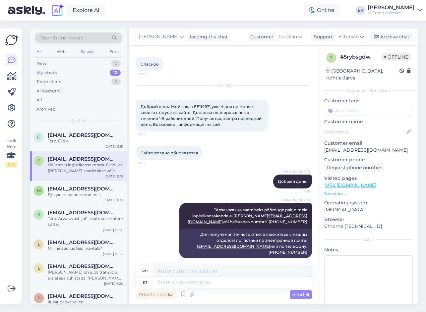
scroll to position [189, 0]
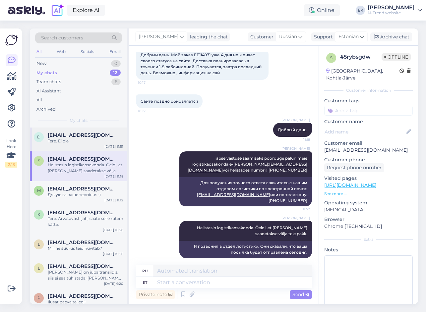
click at [70, 142] on div "Tere. Ei ole." at bounding box center [86, 141] width 76 height 6
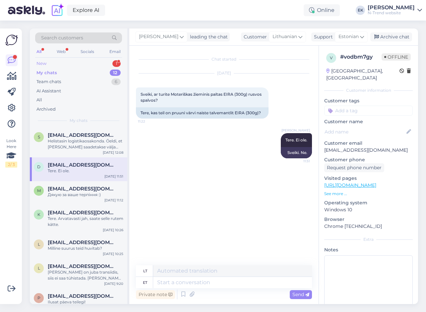
click at [42, 62] on div "New" at bounding box center [41, 63] width 10 height 7
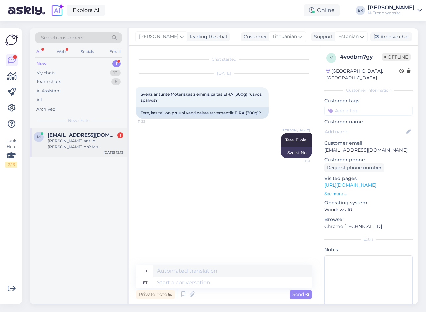
click at [71, 140] on div "[PERSON_NAME] antud [PERSON_NAME] on? Mis temperatuuri vahemikus sellega käia s…" at bounding box center [86, 144] width 76 height 12
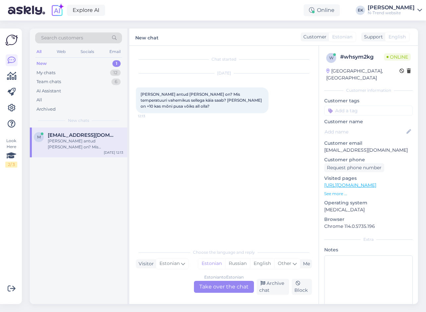
click at [216, 289] on div "Estonian to Estonian Take over the chat" at bounding box center [224, 287] width 60 height 12
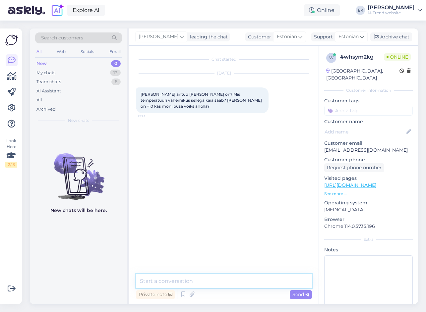
click at [209, 282] on textarea at bounding box center [224, 282] width 176 height 14
type textarea "Tere. [PERSON_NAME]?"
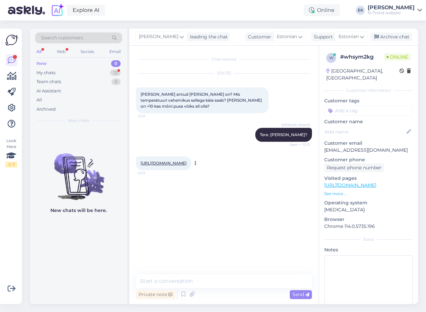
click at [187, 162] on link "[URL][DOMAIN_NAME]" at bounding box center [164, 163] width 46 height 5
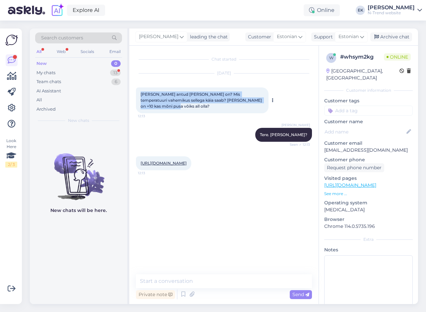
drag, startPoint x: 140, startPoint y: 95, endPoint x: 258, endPoint y: 98, distance: 117.4
click at [258, 98] on div "[PERSON_NAME] antud [PERSON_NAME] on? Mis temperatuuri vahemikus sellega käia s…" at bounding box center [202, 101] width 133 height 26
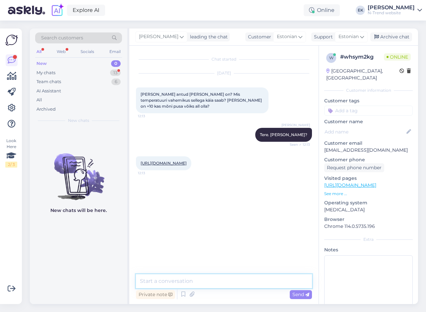
click at [185, 283] on textarea at bounding box center [224, 282] width 176 height 14
paste textarea "Jope sobib kandmiseks umbes +5 kuni +15 °C juures, sõltuvalt aktiivsusest ja se…"
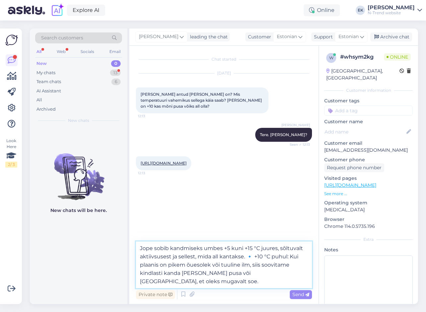
click at [252, 256] on textarea "Jope sobib kandmiseks umbes +5 kuni +15 °C juures, sõltuvalt aktiivsusest ja se…" at bounding box center [224, 265] width 176 height 47
click at [282, 256] on textarea "Jope sobib kandmiseks umbes +5 kuni +15 °C juures, sõltuvalt aktiivsusest ja se…" at bounding box center [224, 265] width 176 height 47
drag, startPoint x: 286, startPoint y: 256, endPoint x: 290, endPoint y: 256, distance: 4.3
click at [286, 256] on textarea "Jope sobib kandmiseks umbes +5 kuni +15 °C juures, sõltuvalt aktiivsusest ja se…" at bounding box center [224, 265] width 176 height 47
click at [308, 275] on textarea "Jope sobib kandmiseks umbes +5 kuni +15 °C juures, sõltuvalt aktiivsusest ja se…" at bounding box center [224, 265] width 176 height 47
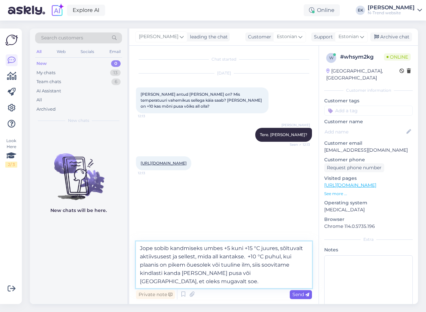
type textarea "Jope sobib kandmiseks umbes +5 kuni +15 °C juures, sõltuvalt aktiivsusest ja se…"
click at [301, 294] on span "Send" at bounding box center [300, 295] width 17 height 6
